Goal: Task Accomplishment & Management: Manage account settings

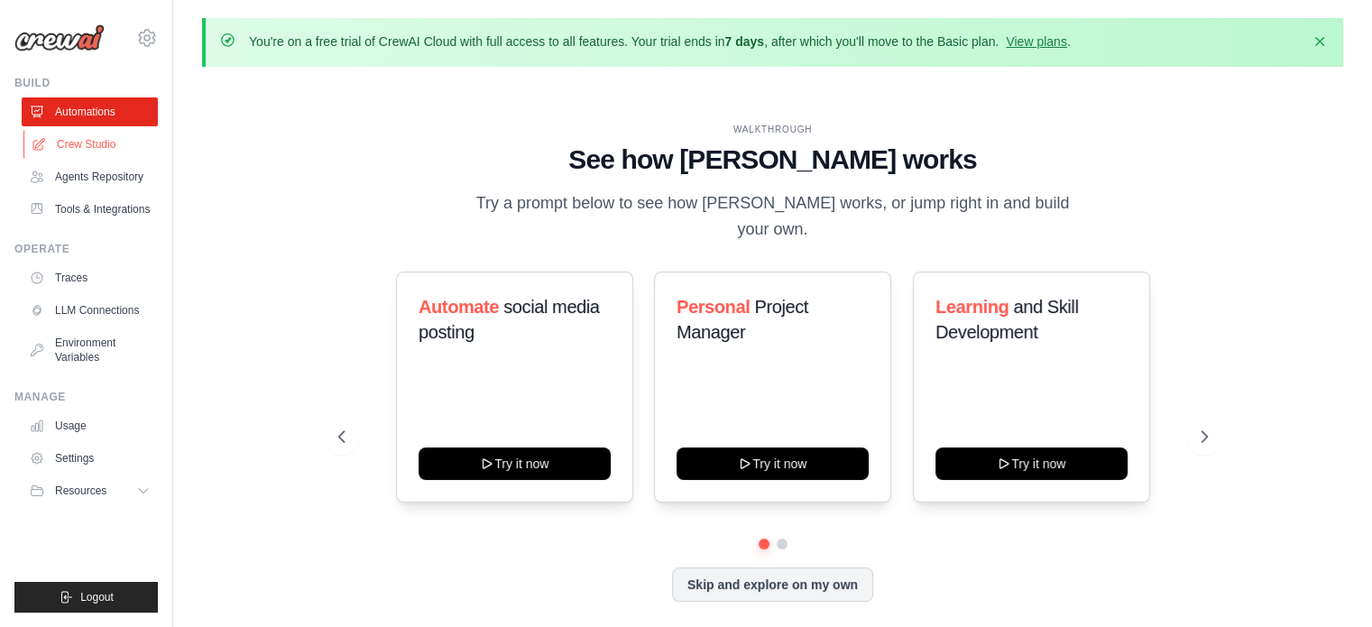
click at [99, 143] on link "Crew Studio" at bounding box center [91, 144] width 136 height 29
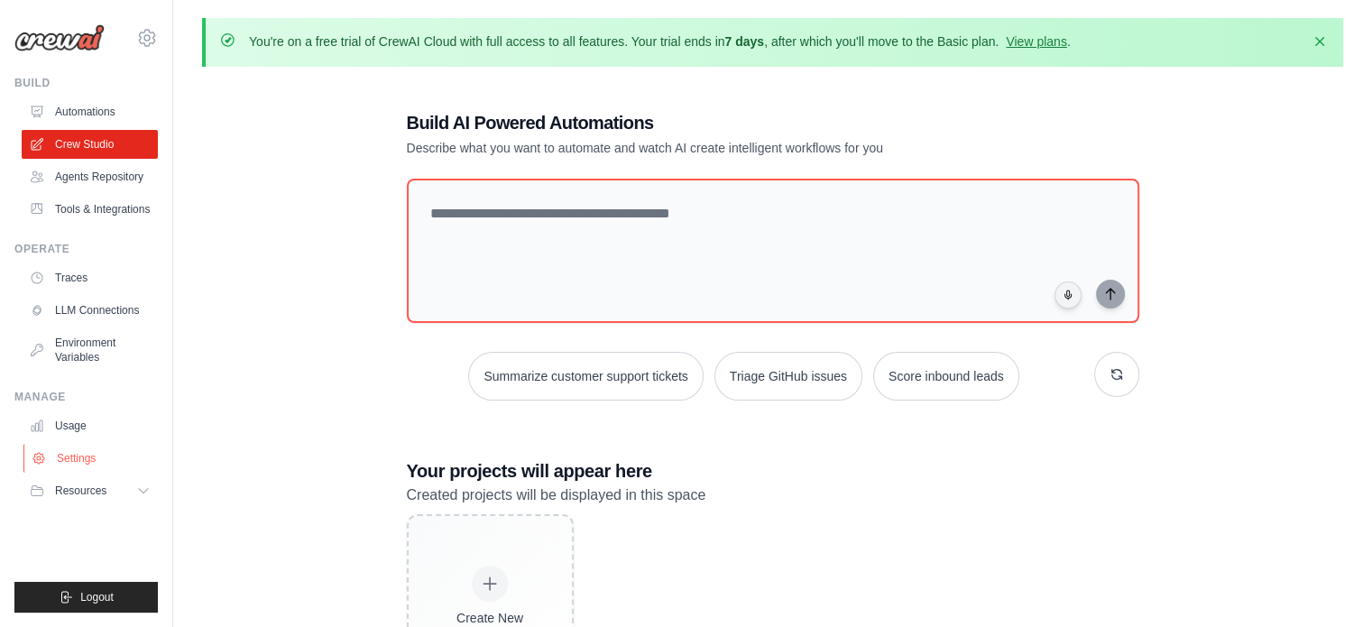
click at [81, 459] on link "Settings" at bounding box center [91, 458] width 136 height 29
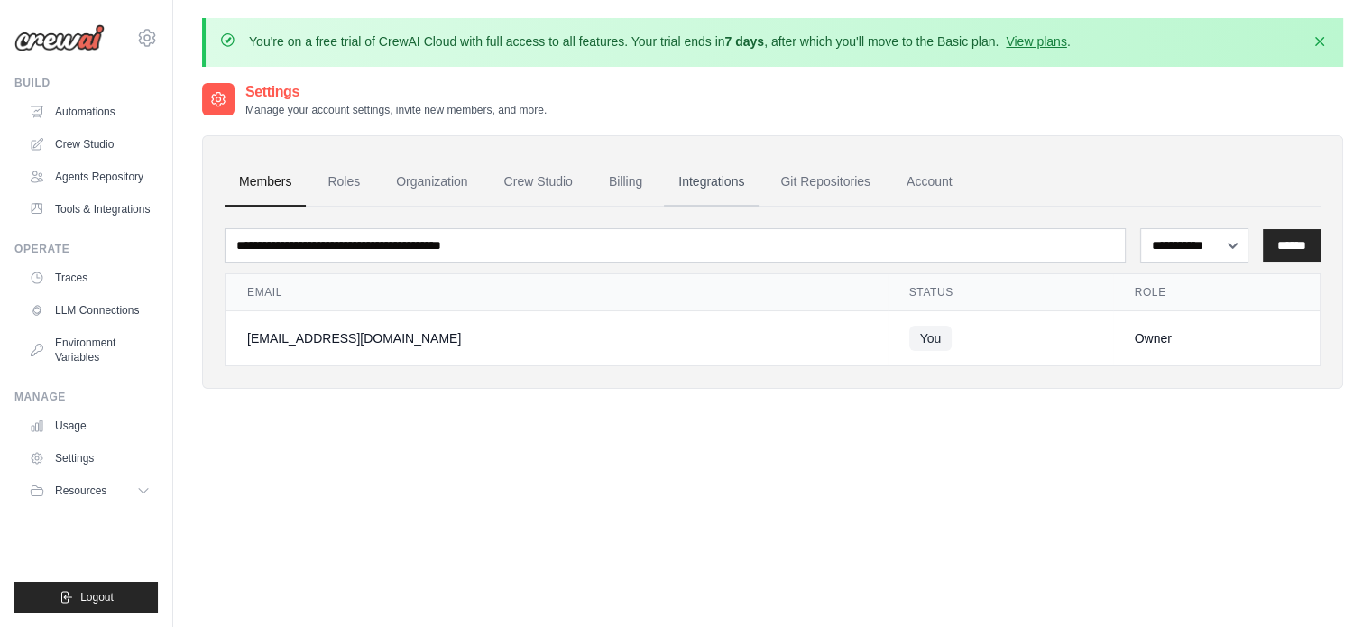
click at [733, 179] on link "Integrations" at bounding box center [711, 182] width 95 height 49
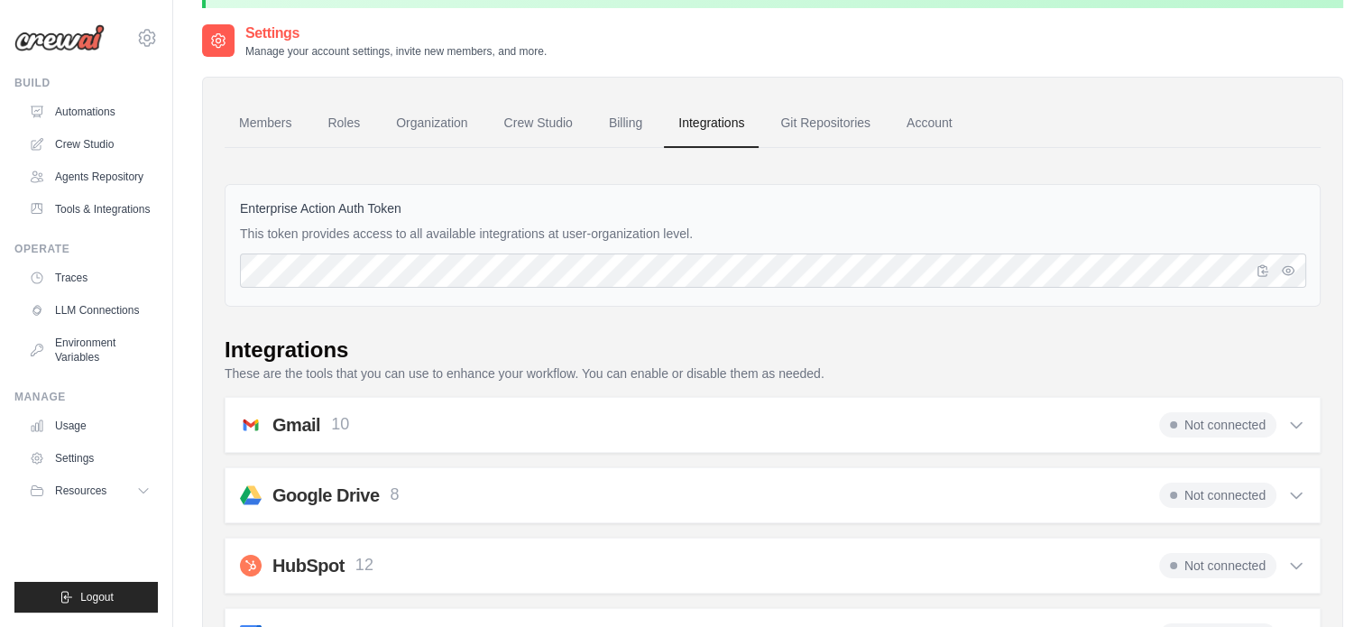
scroll to position [28, 0]
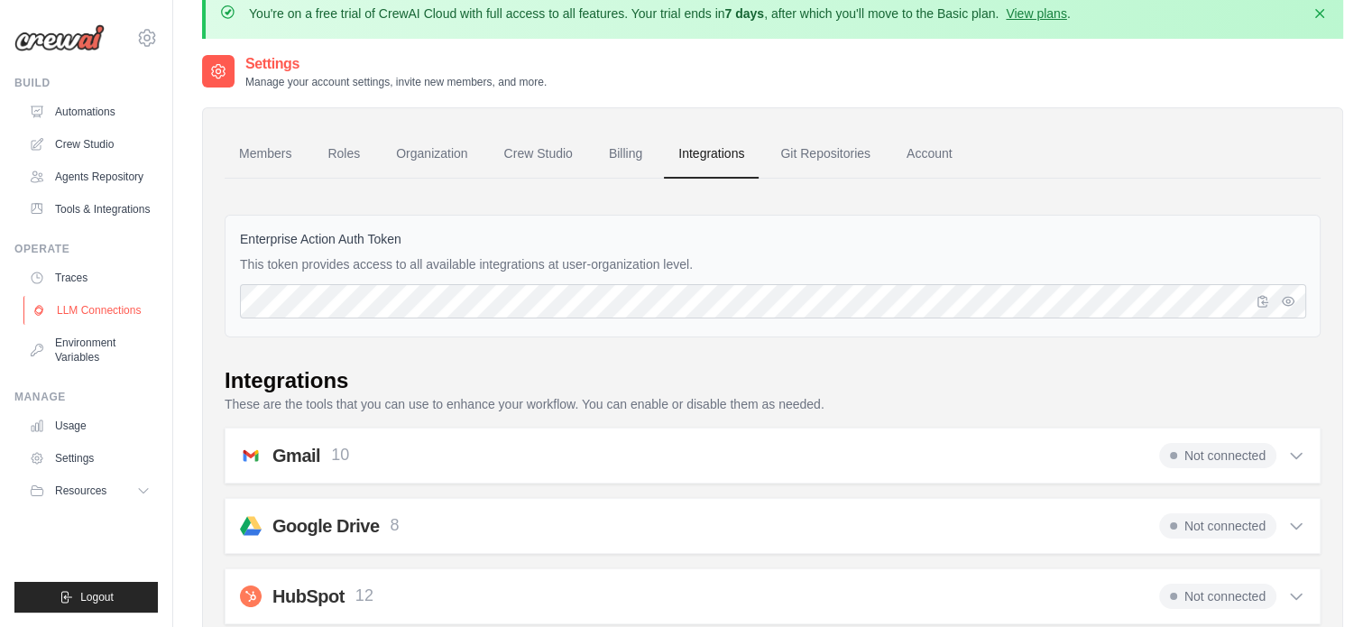
click at [112, 313] on link "LLM Connections" at bounding box center [91, 310] width 136 height 29
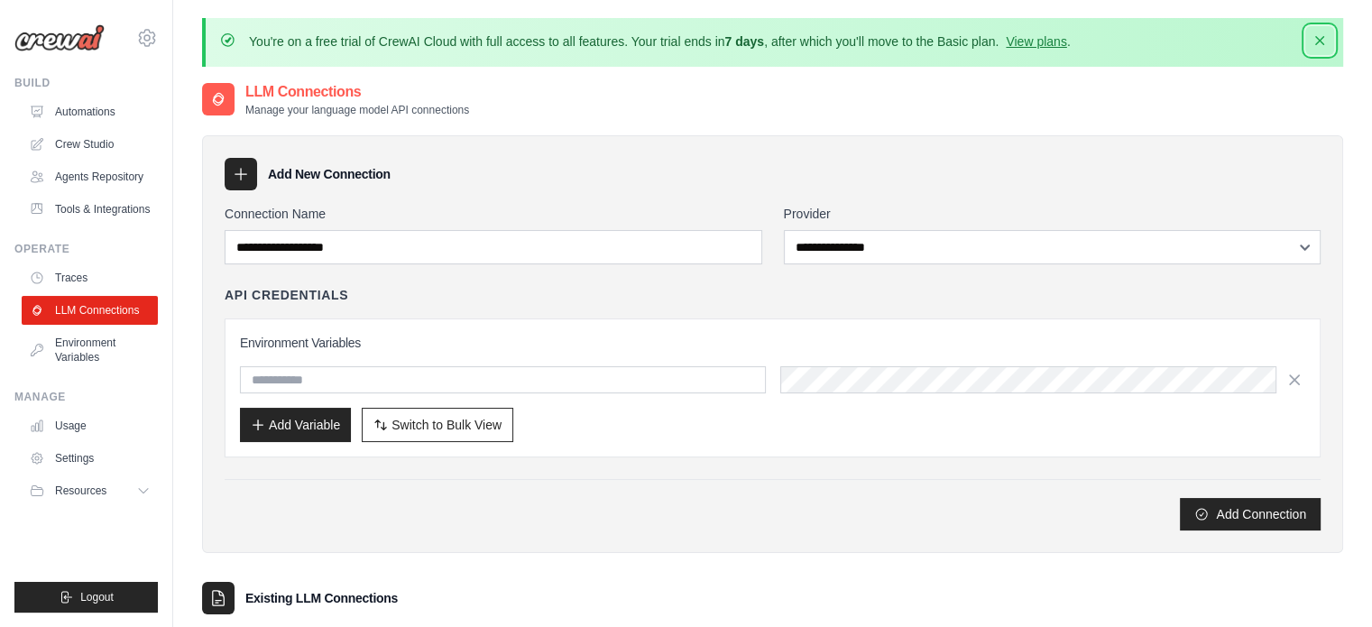
click at [1321, 42] on icon "button" at bounding box center [1319, 40] width 9 height 9
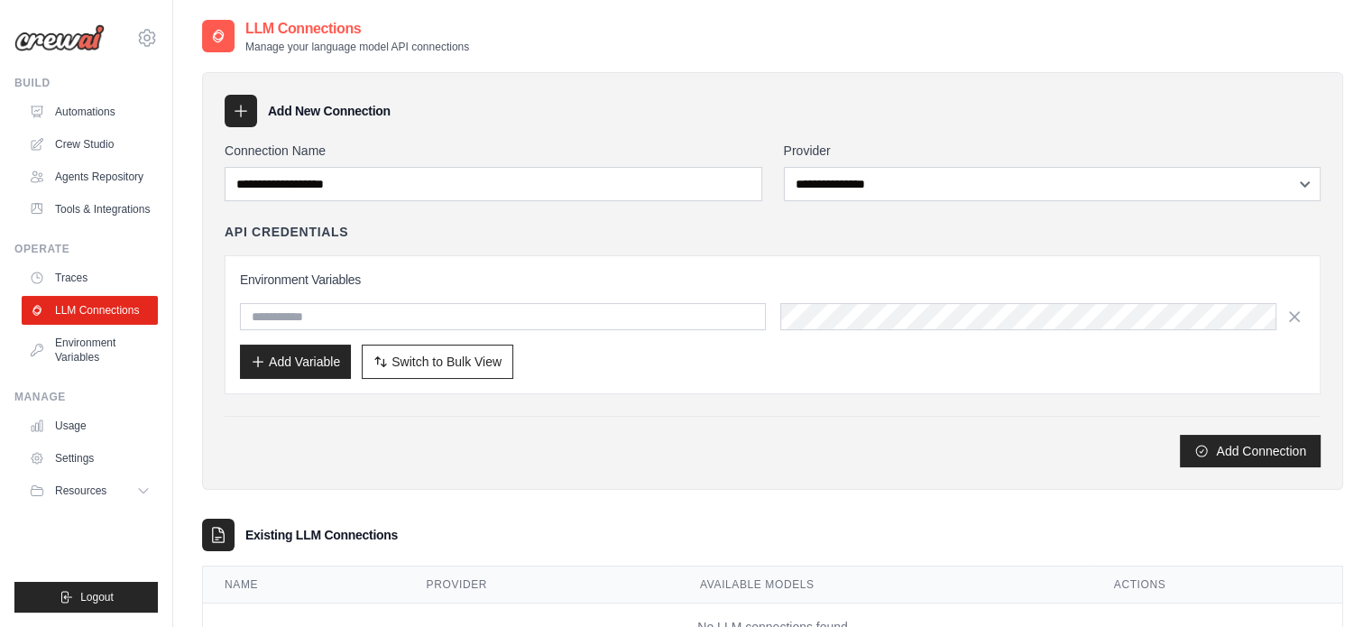
click at [57, 36] on img at bounding box center [59, 37] width 90 height 27
click at [71, 605] on button "Logout" at bounding box center [85, 597] width 143 height 31
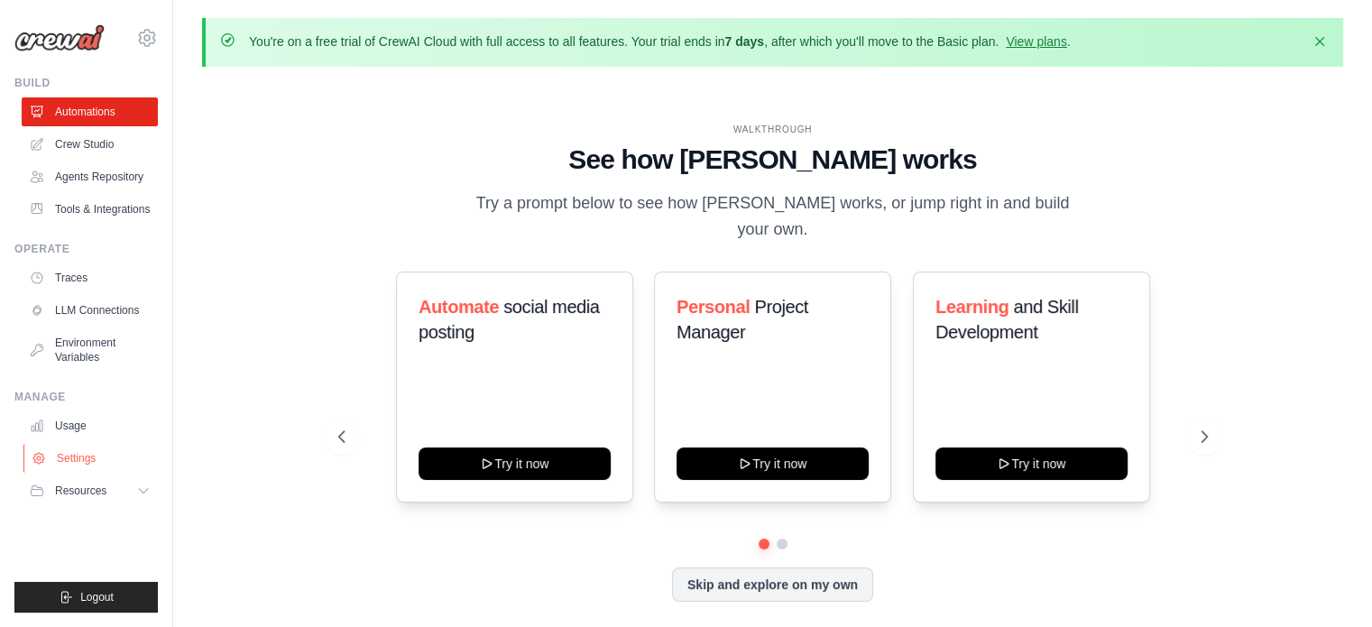
click at [101, 459] on link "Settings" at bounding box center [91, 458] width 136 height 29
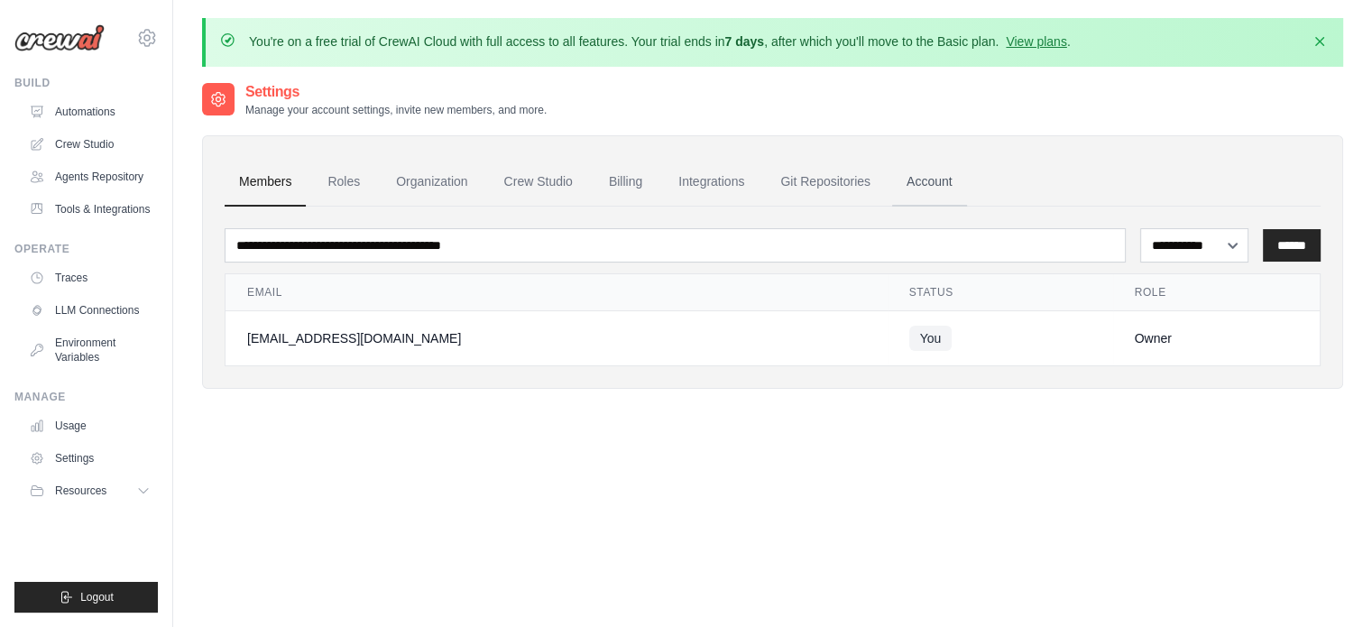
click at [902, 190] on link "Account" at bounding box center [929, 182] width 75 height 49
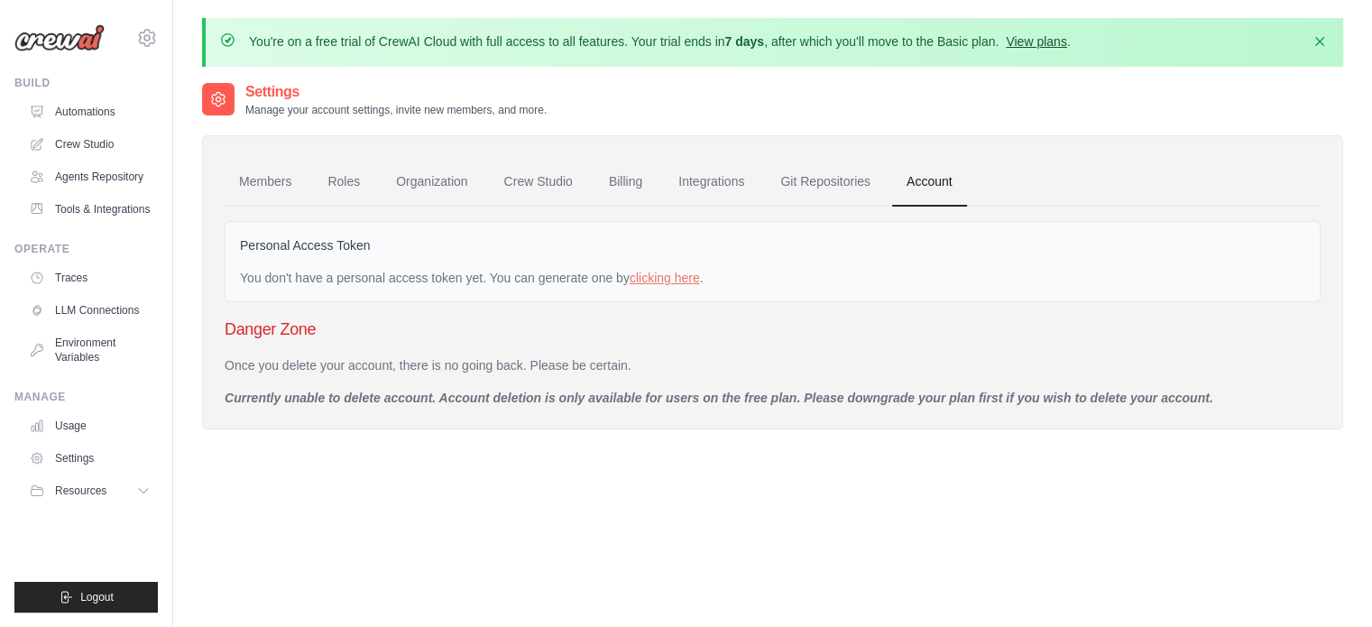
click at [1034, 39] on link "View plans" at bounding box center [1035, 41] width 60 height 14
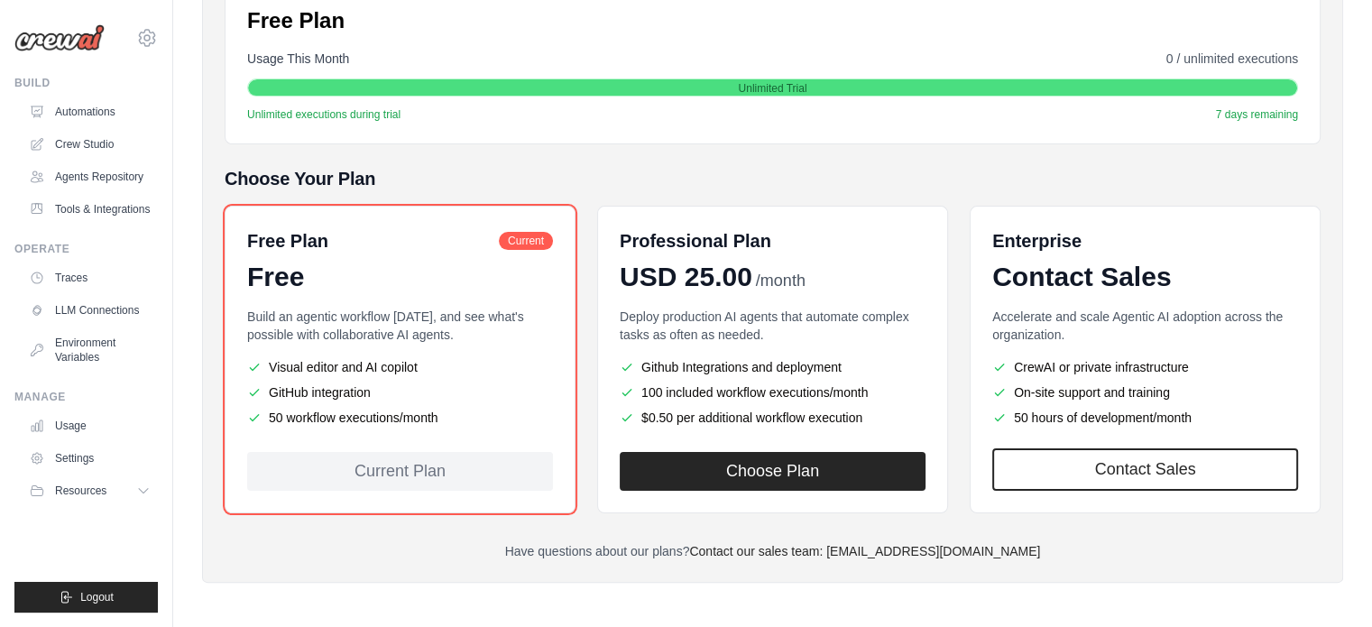
scroll to position [46, 0]
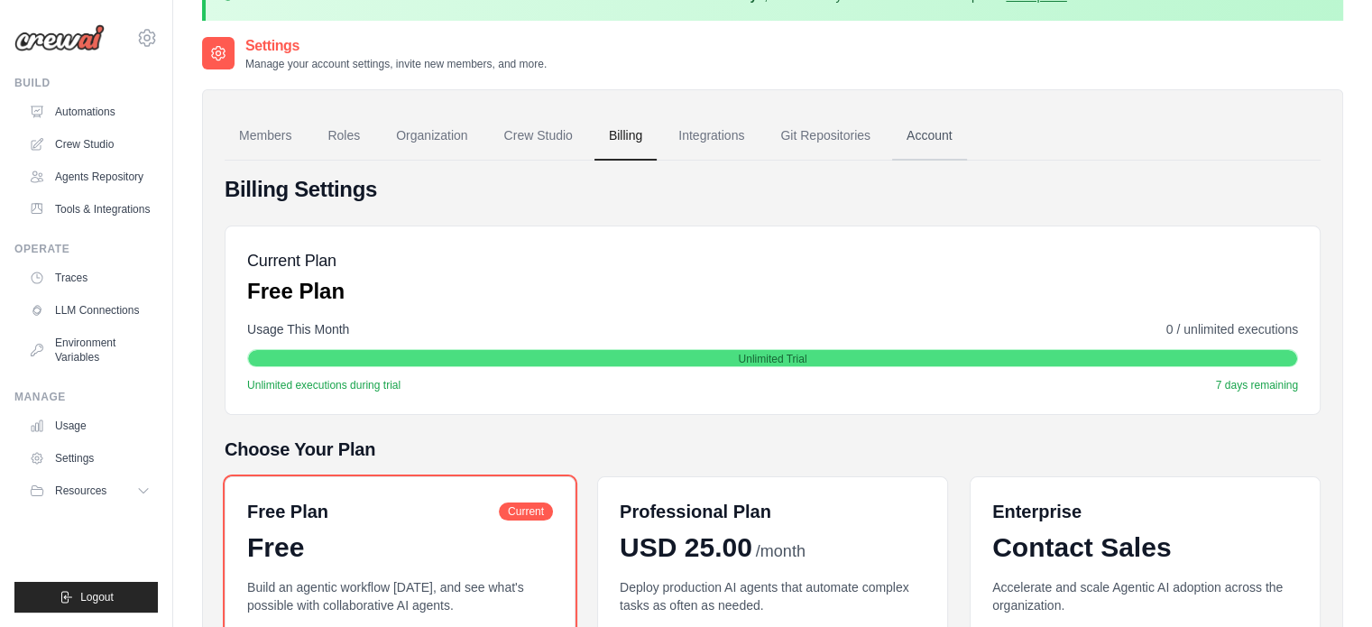
click at [903, 142] on link "Account" at bounding box center [929, 136] width 75 height 49
